Goal: Information Seeking & Learning: Learn about a topic

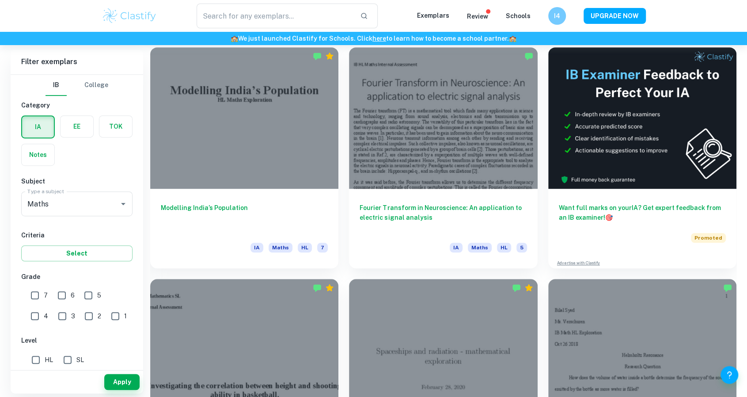
scroll to position [249, 0]
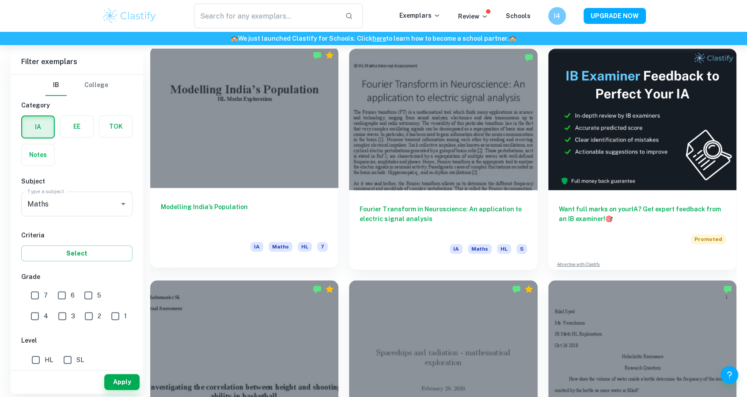
click at [282, 136] on div at bounding box center [244, 116] width 188 height 141
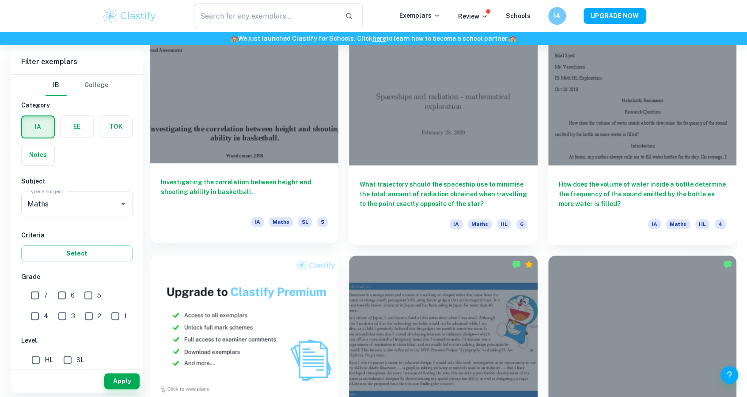
scroll to position [507, 0]
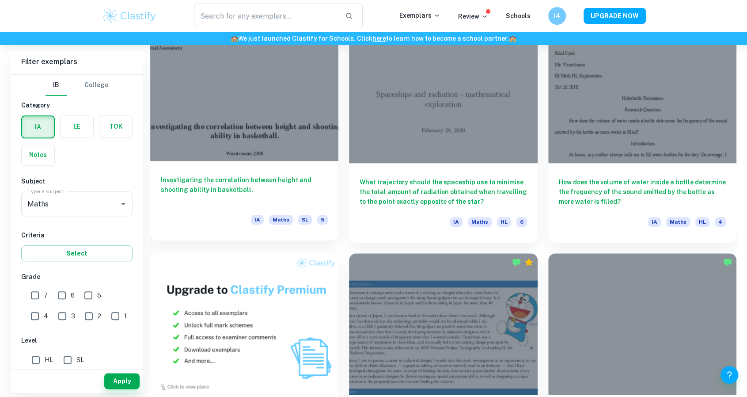
click at [301, 118] on div at bounding box center [244, 90] width 188 height 141
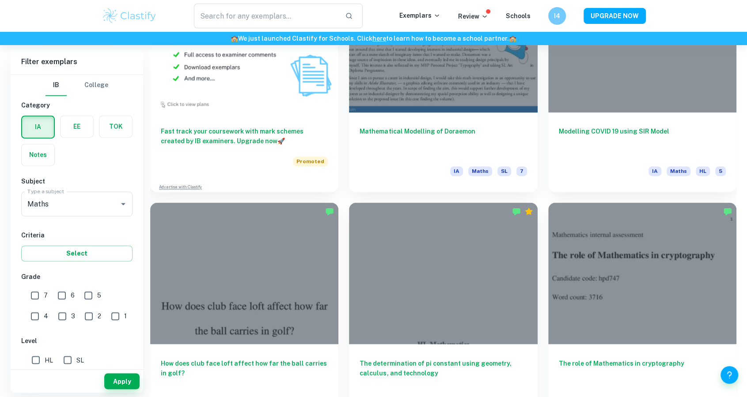
scroll to position [634, 0]
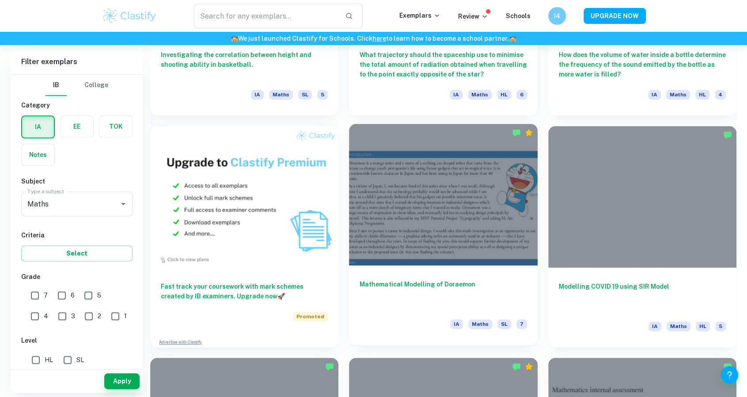
click at [427, 199] on div at bounding box center [443, 194] width 188 height 141
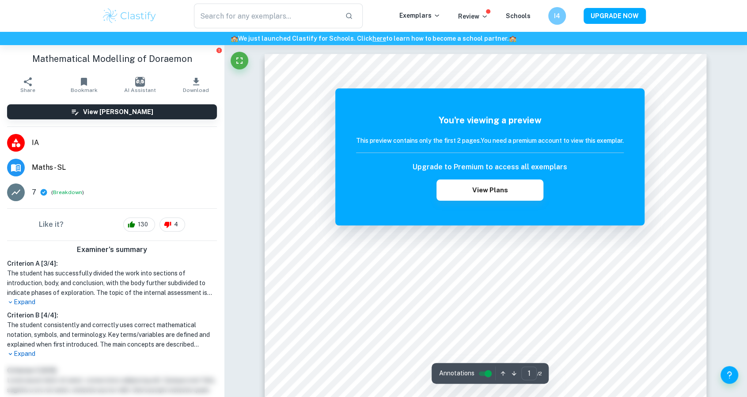
scroll to position [2, 0]
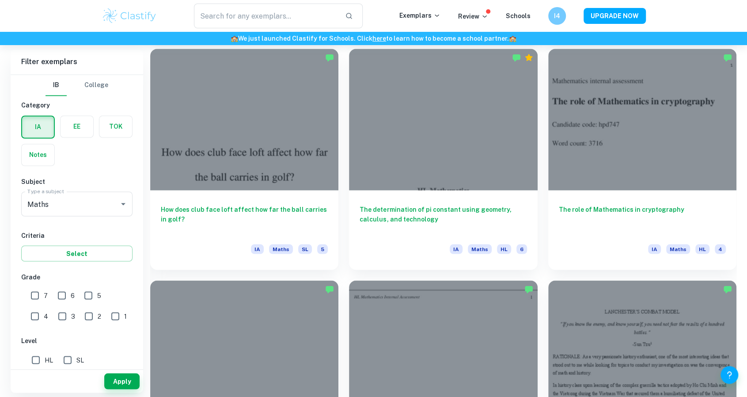
scroll to position [944, 0]
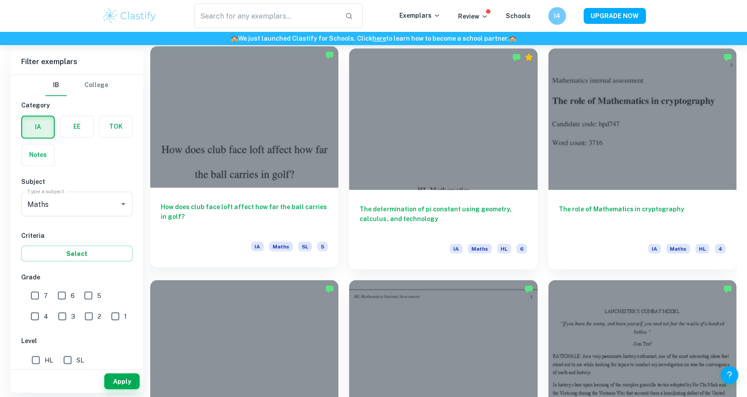
click at [302, 124] on div at bounding box center [244, 116] width 188 height 141
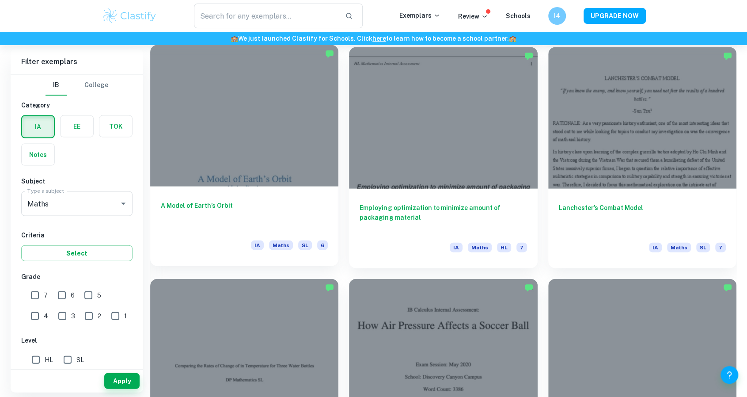
scroll to position [1177, 0]
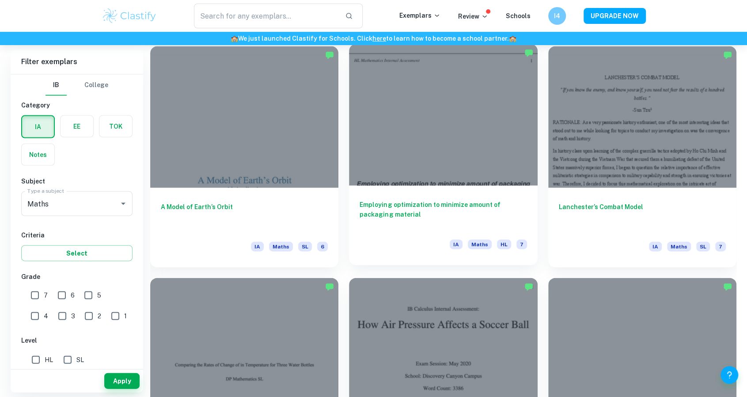
drag, startPoint x: 402, startPoint y: 130, endPoint x: 395, endPoint y: 99, distance: 32.7
click at [395, 99] on div at bounding box center [443, 114] width 188 height 141
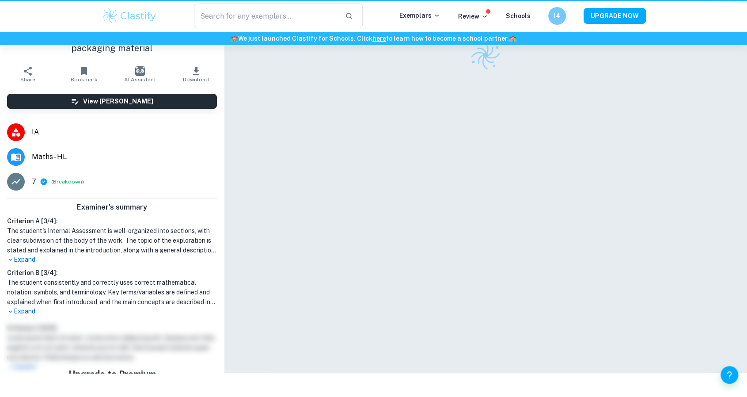
click at [395, 71] on div at bounding box center [486, 55] width 442 height 31
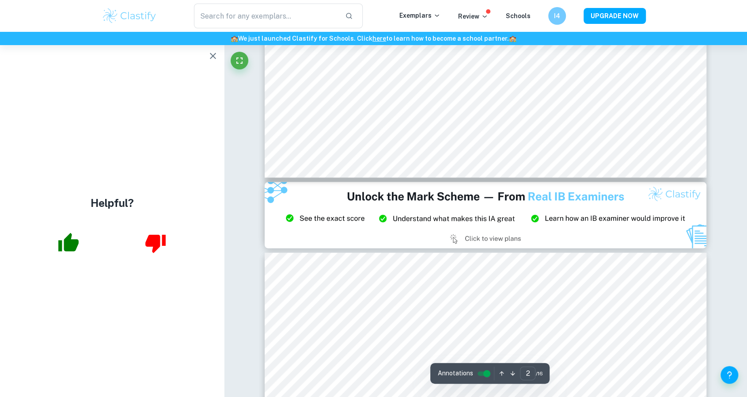
type input "3"
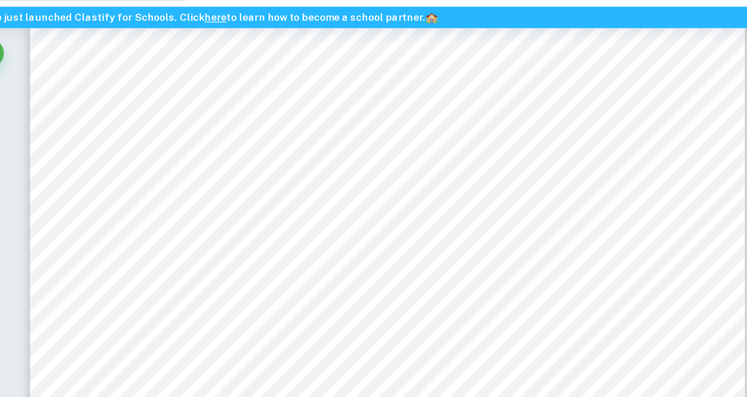
scroll to position [1447, 0]
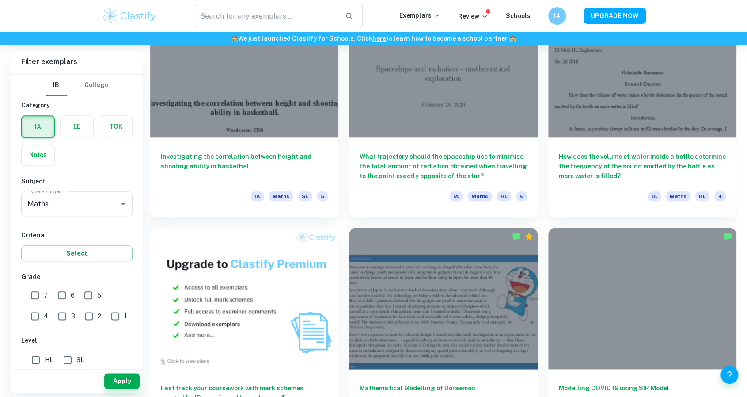
scroll to position [533, 0]
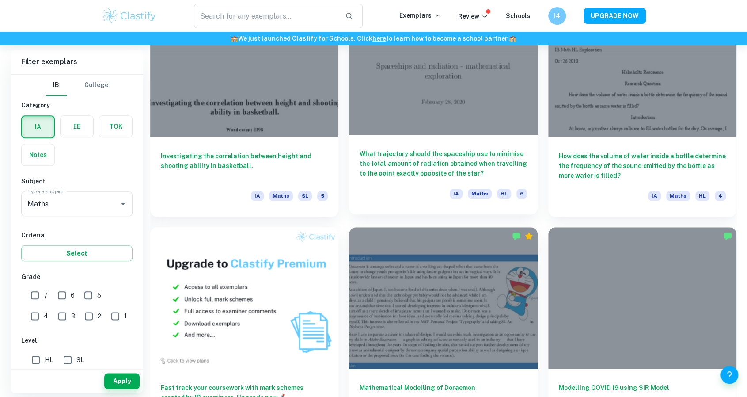
click at [499, 99] on div at bounding box center [443, 64] width 188 height 141
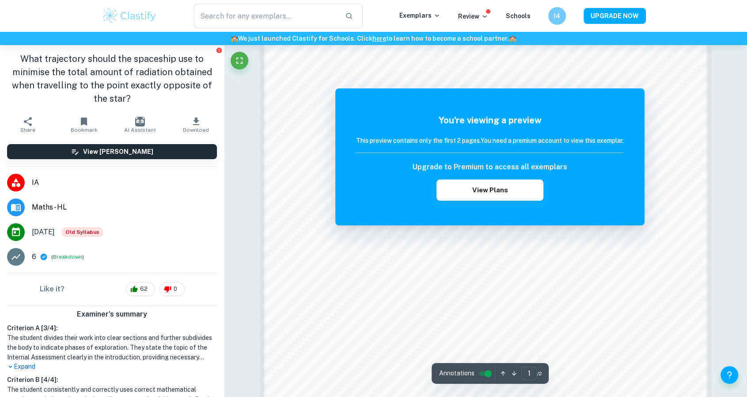
scroll to position [972, 0]
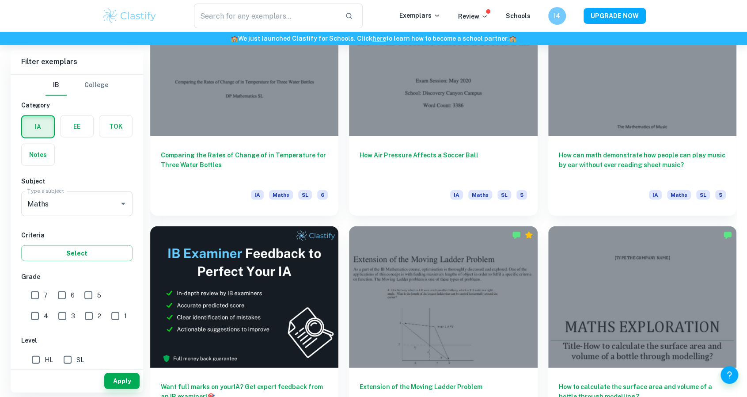
scroll to position [1404, 0]
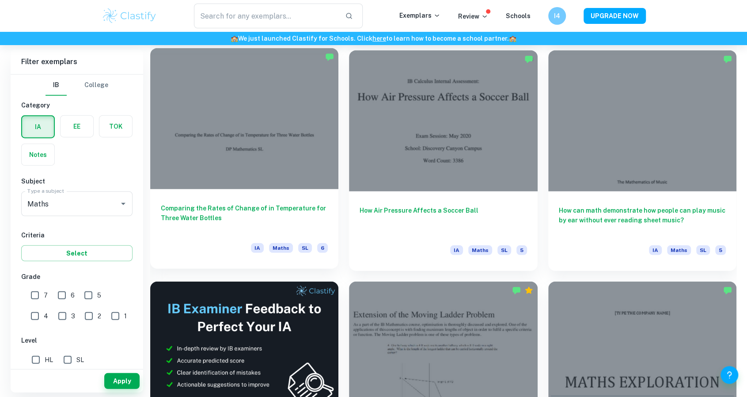
click at [280, 141] on div at bounding box center [244, 118] width 188 height 141
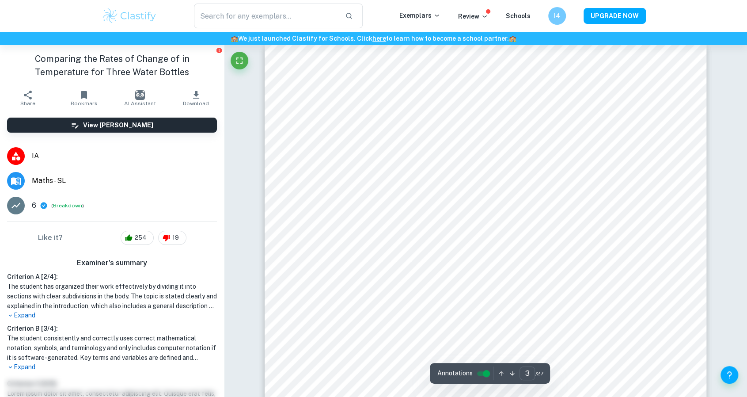
type input "2"
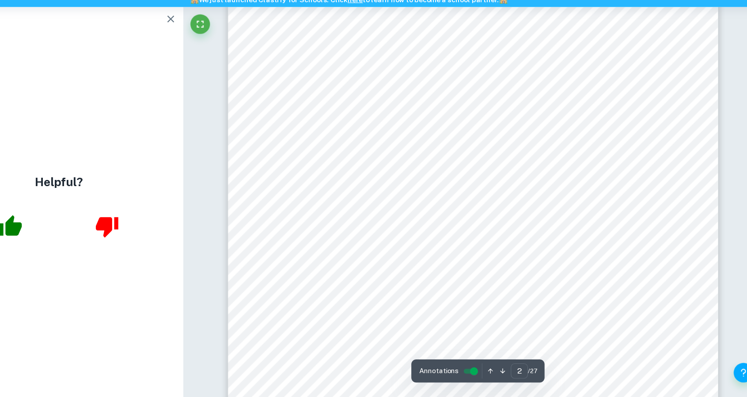
scroll to position [743, 0]
